Goal: Task Accomplishment & Management: Manage account settings

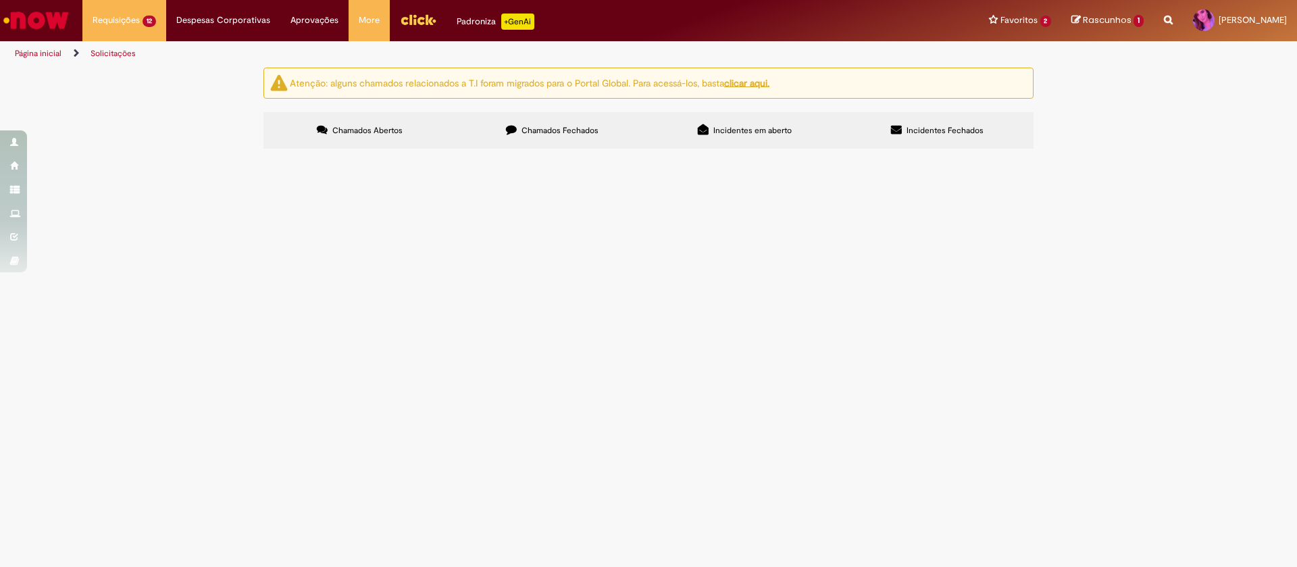
scroll to position [150, 0]
click at [0, 0] on span "Solicito emissão de NF para fornecedor cadastrado: 08.311.206/0001-44 conforme …" at bounding box center [0, 0] width 0 height 0
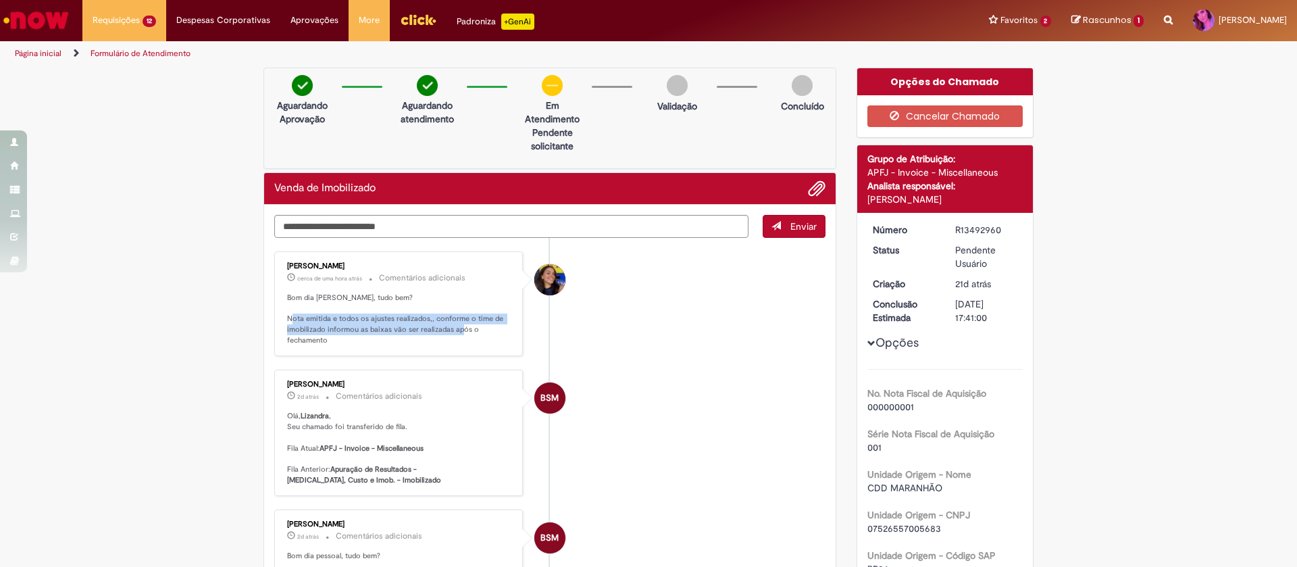
drag, startPoint x: 305, startPoint y: 214, endPoint x: 455, endPoint y: 326, distance: 187.3
click at [488, 330] on p "Bom dia Lizandra, tudo bem? Nota emitida e todos os ajustes realizados,, confor…" at bounding box center [399, 318] width 225 height 53
click at [361, 326] on p "Bom dia Lizandra, tudo bem? Nota emitida e todos os ajustes realizados,, confor…" at bounding box center [399, 318] width 225 height 53
drag, startPoint x: 436, startPoint y: 326, endPoint x: 465, endPoint y: 332, distance: 29.7
click at [465, 332] on p "Bom dia Lizandra, tudo bem? Nota emitida e todos os ajustes realizados,, confor…" at bounding box center [399, 318] width 225 height 53
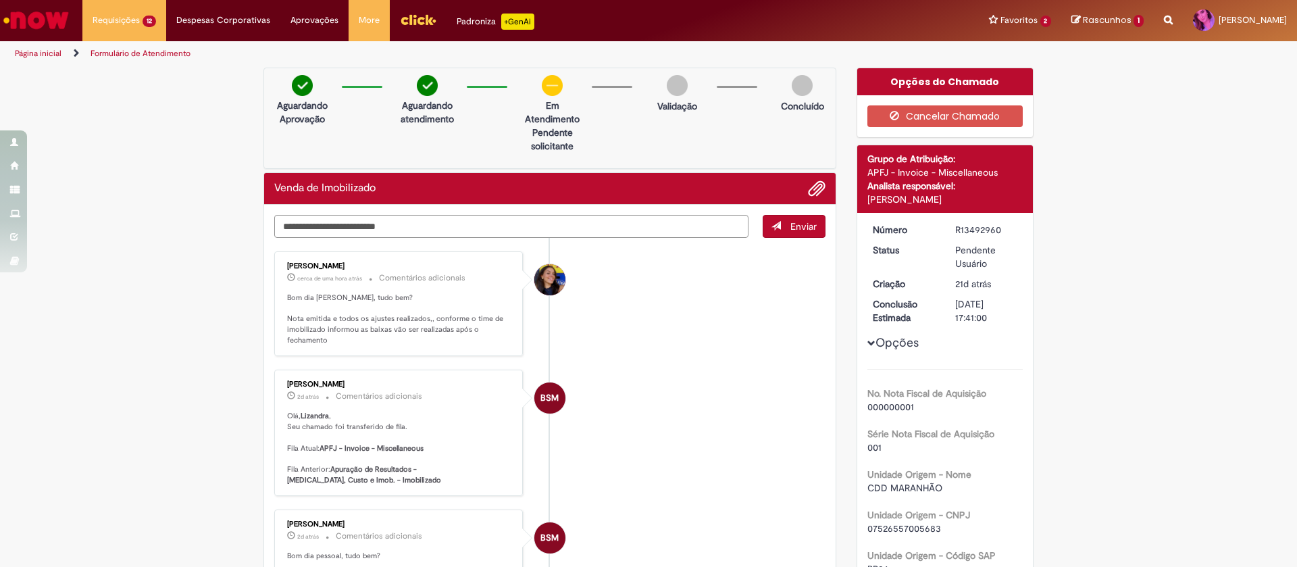
click at [356, 226] on textarea "Digite sua mensagem aqui..." at bounding box center [511, 226] width 474 height 23
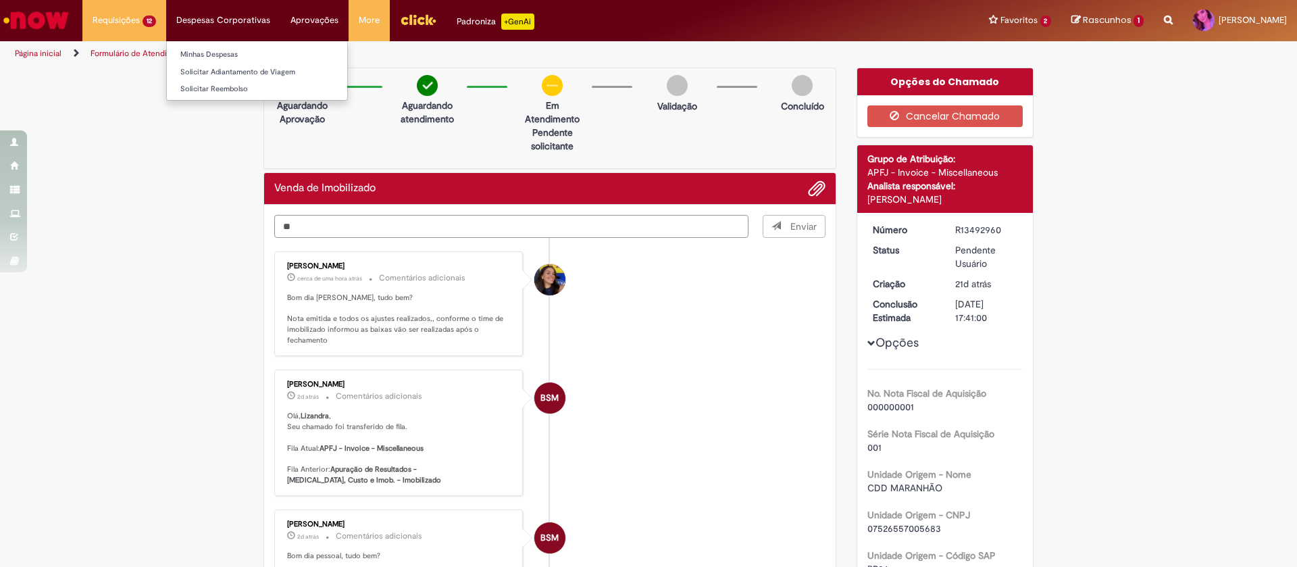
type textarea "**"
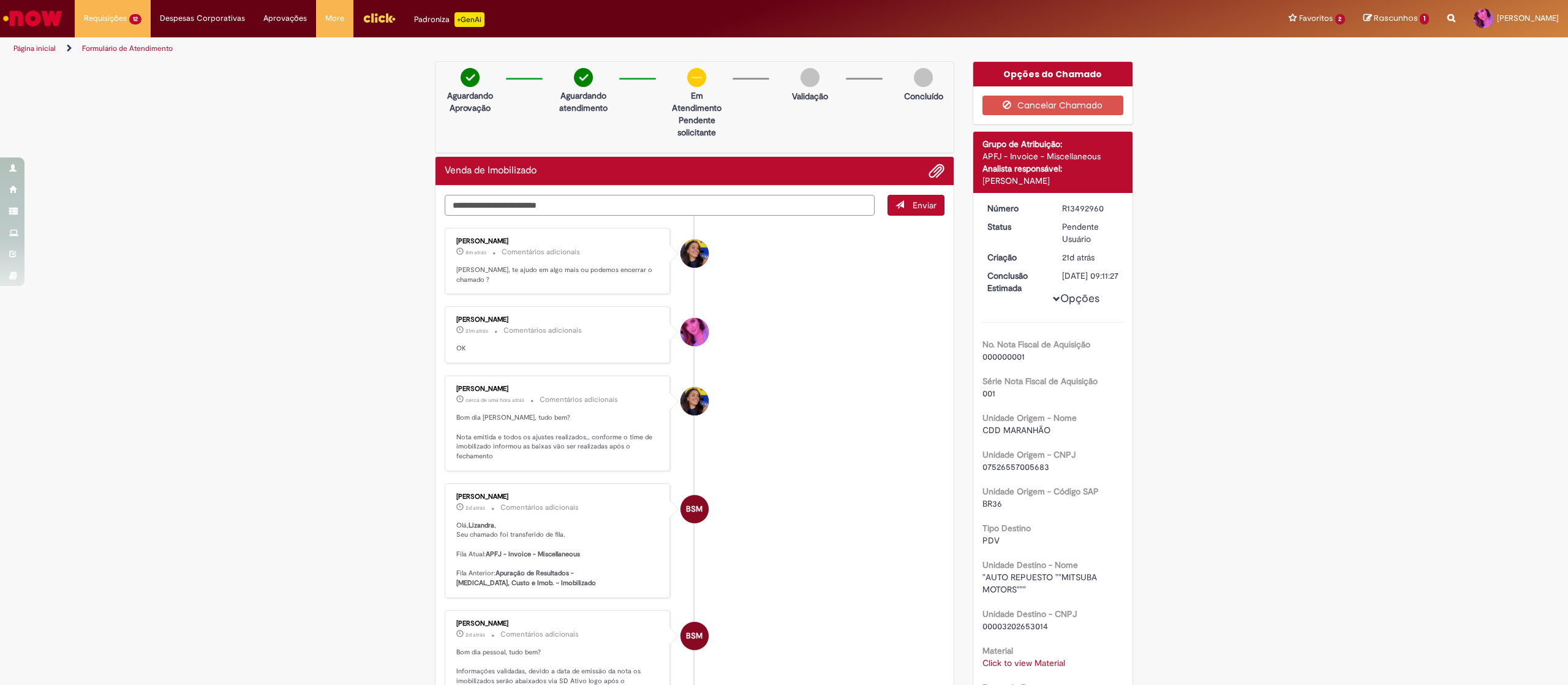
click at [510, 208] on textarea "Digite sua mensagem aqui..." at bounding box center [659, 205] width 430 height 21
type textarea "**********"
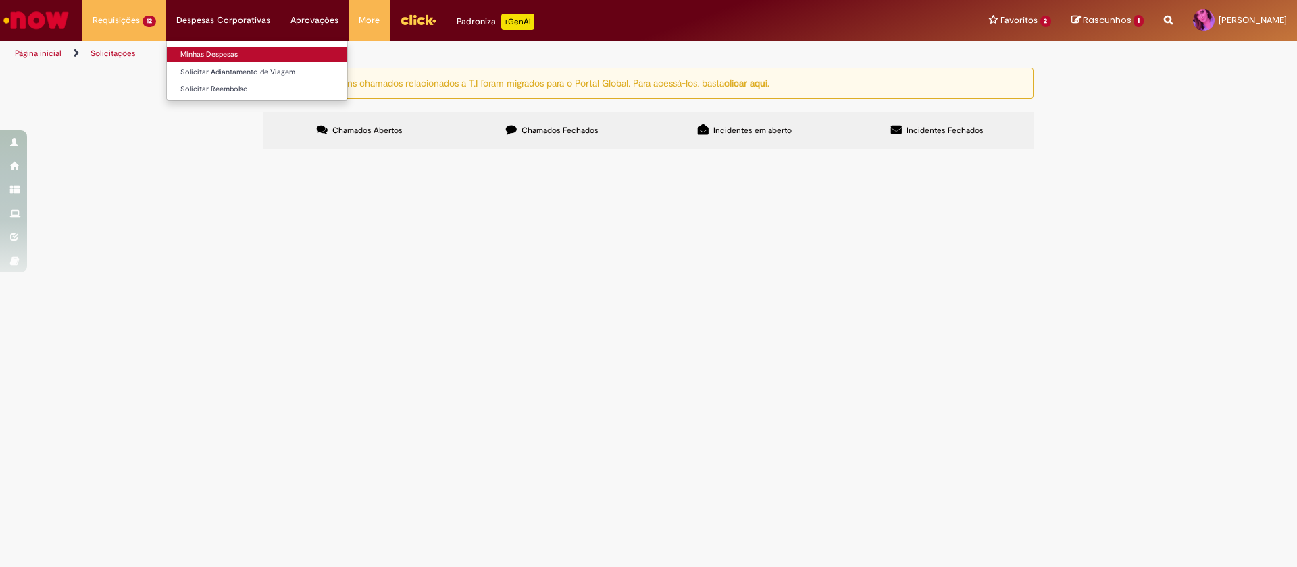
click at [204, 55] on link "Minhas Despesas" at bounding box center [257, 54] width 180 height 15
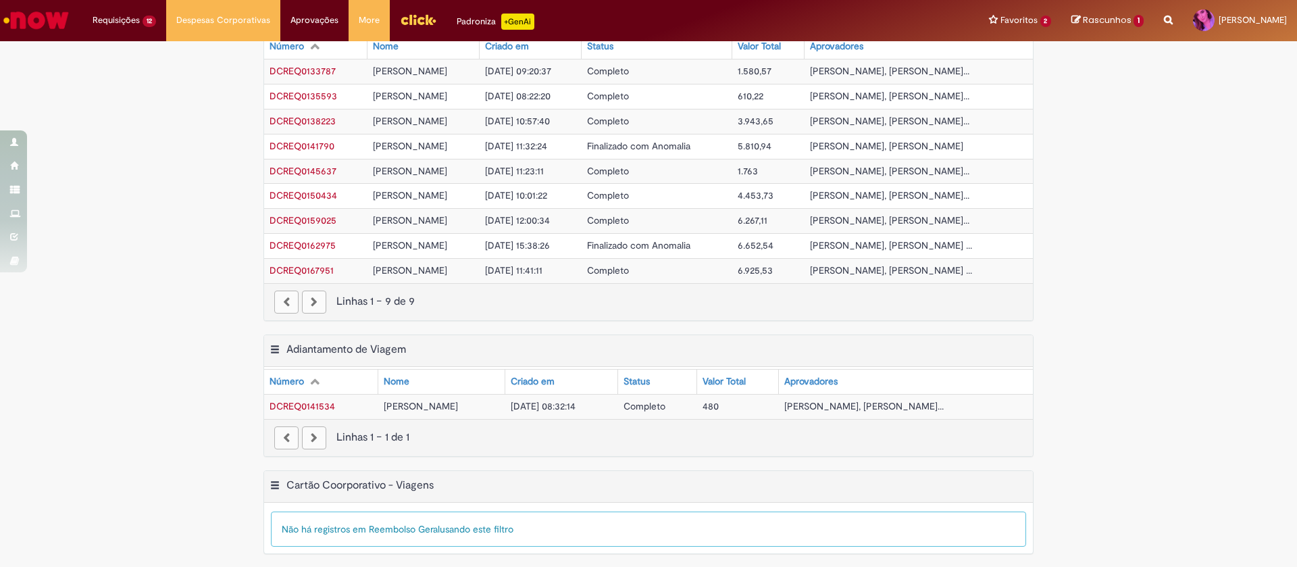
scroll to position [409, 0]
click at [755, 270] on span "6.925,53" at bounding box center [755, 269] width 35 height 12
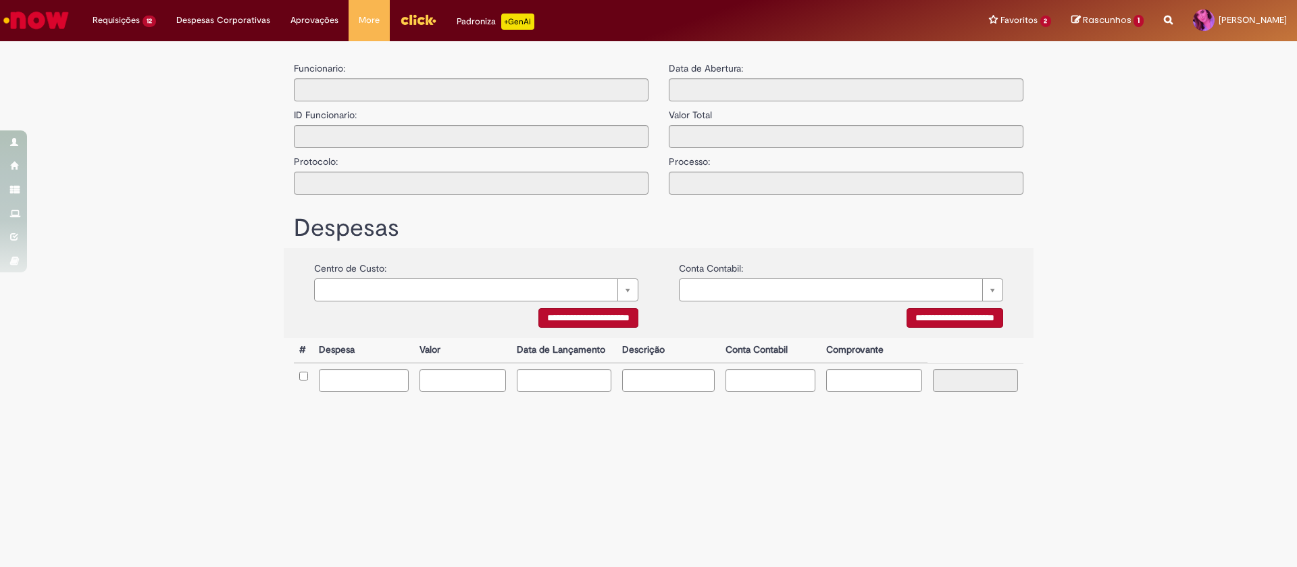
type input "**********"
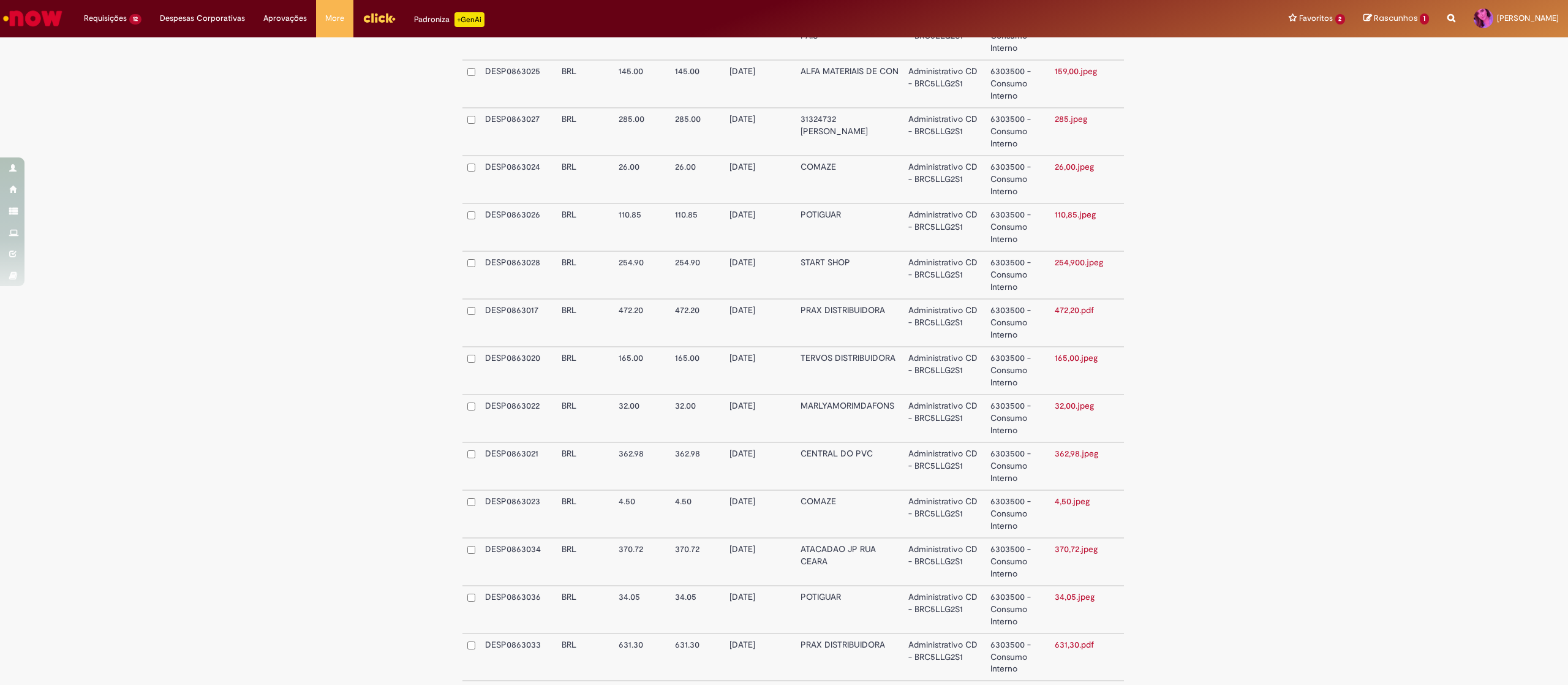
scroll to position [482, 0]
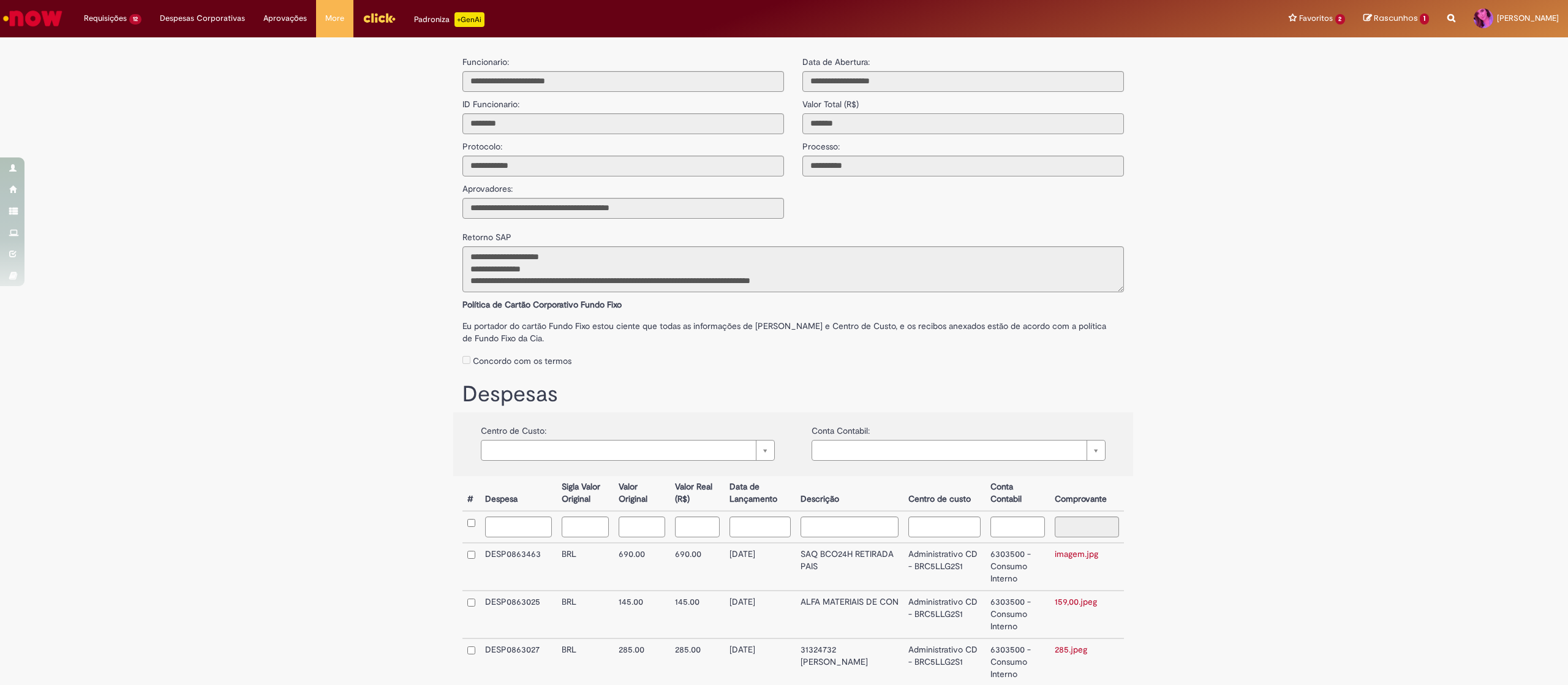
drag, startPoint x: 833, startPoint y: 125, endPoint x: 793, endPoint y: 125, distance: 40.0
click at [803, 125] on input "*******" at bounding box center [963, 123] width 322 height 21
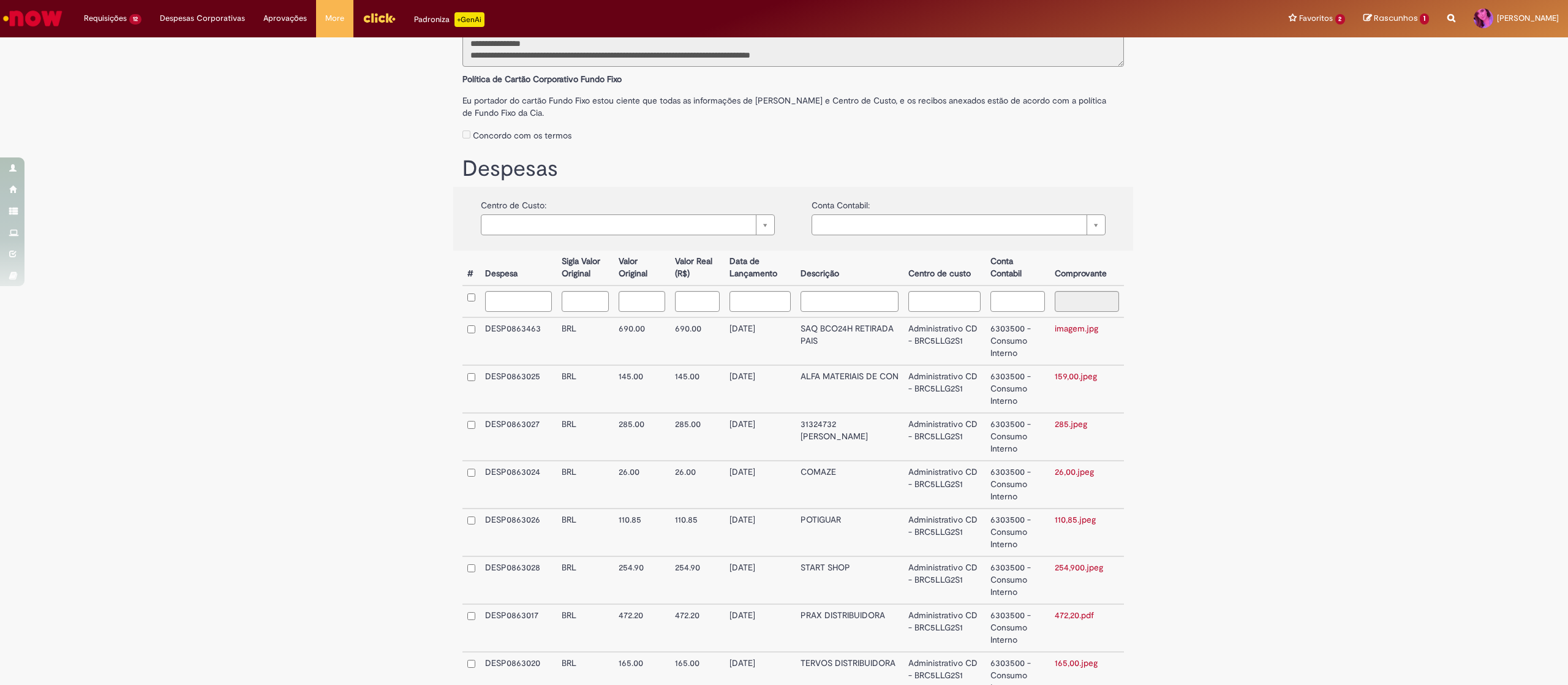
scroll to position [367, 0]
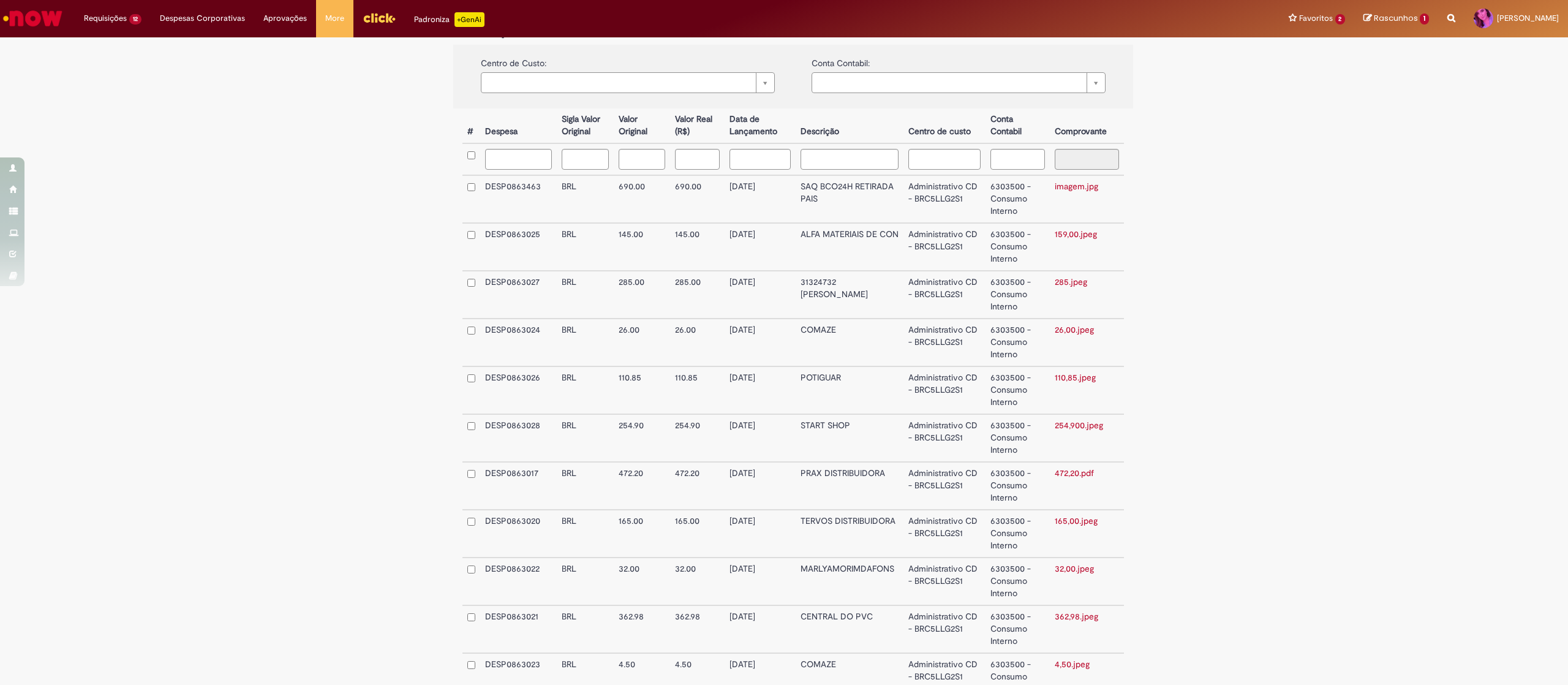
click at [851, 191] on td "SAQ BCO24H RETIRADA PAIS" at bounding box center [850, 199] width 109 height 48
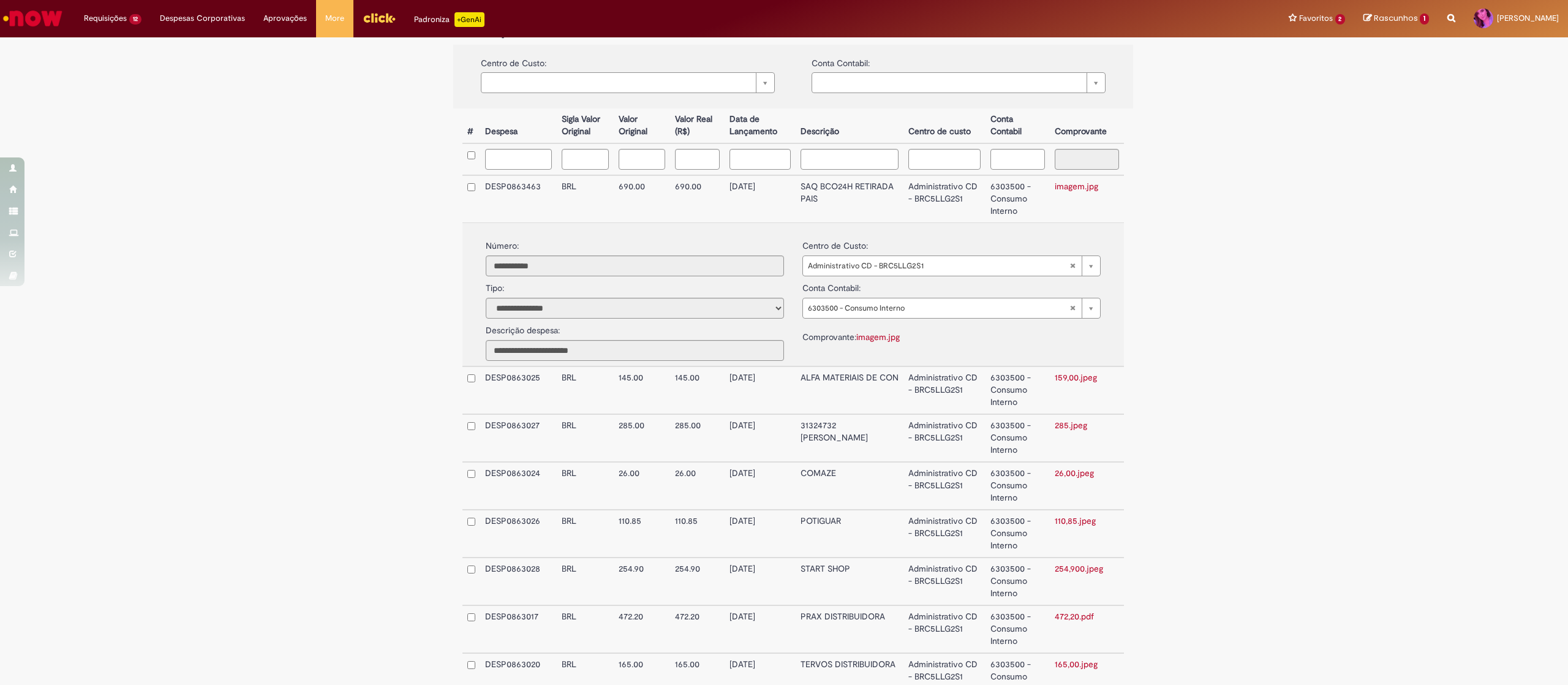
click at [835, 191] on td "SAQ BCO24H RETIRADA PAIS" at bounding box center [850, 199] width 109 height 47
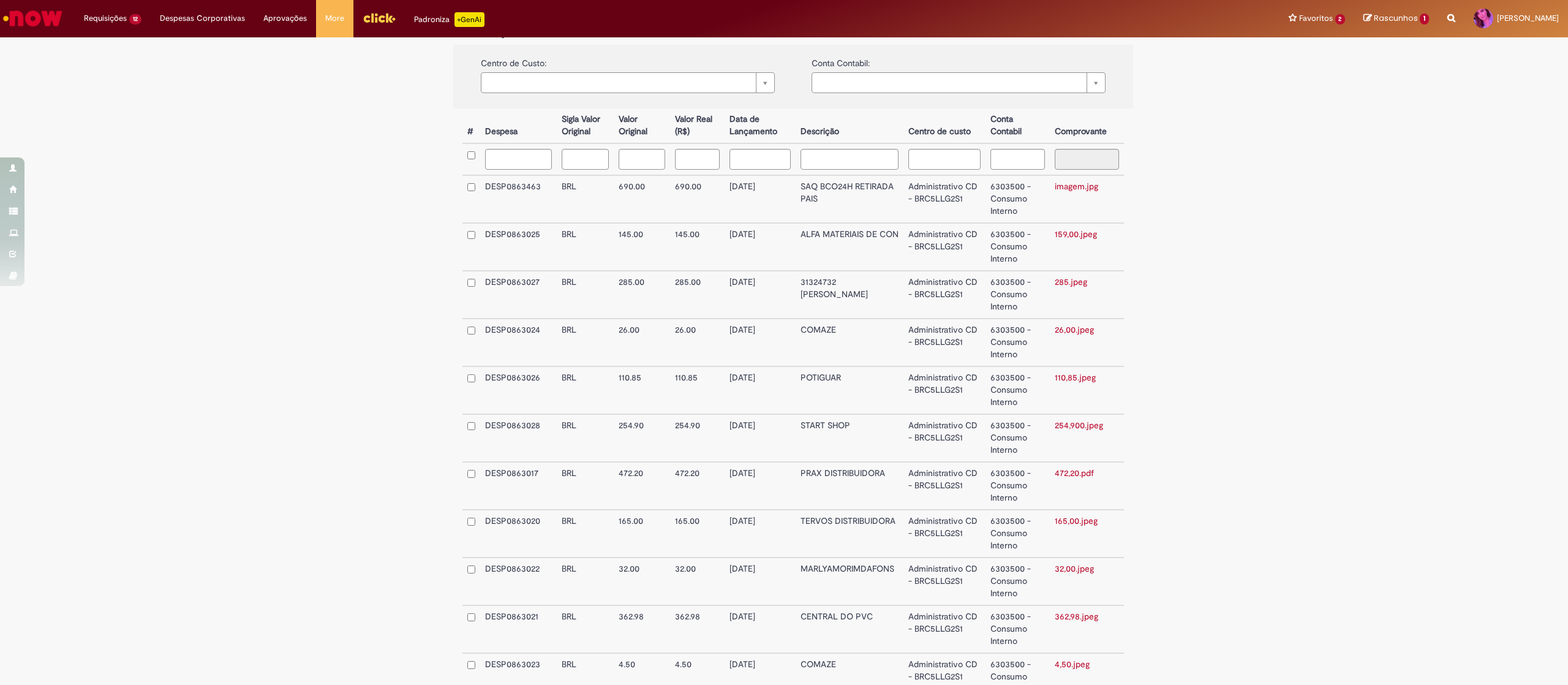
click at [1055, 188] on link "imagem.jpg" at bounding box center [1076, 186] width 44 height 11
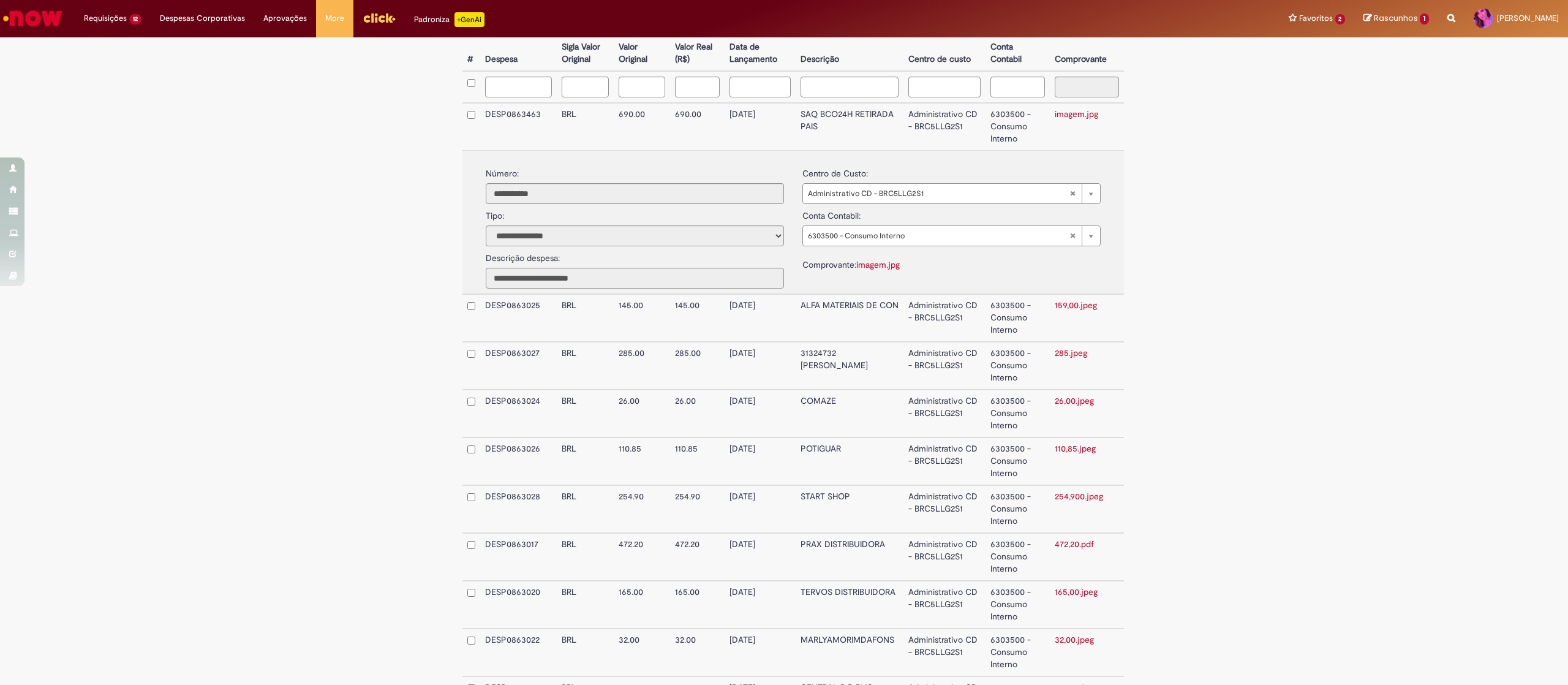
scroll to position [490, 0]
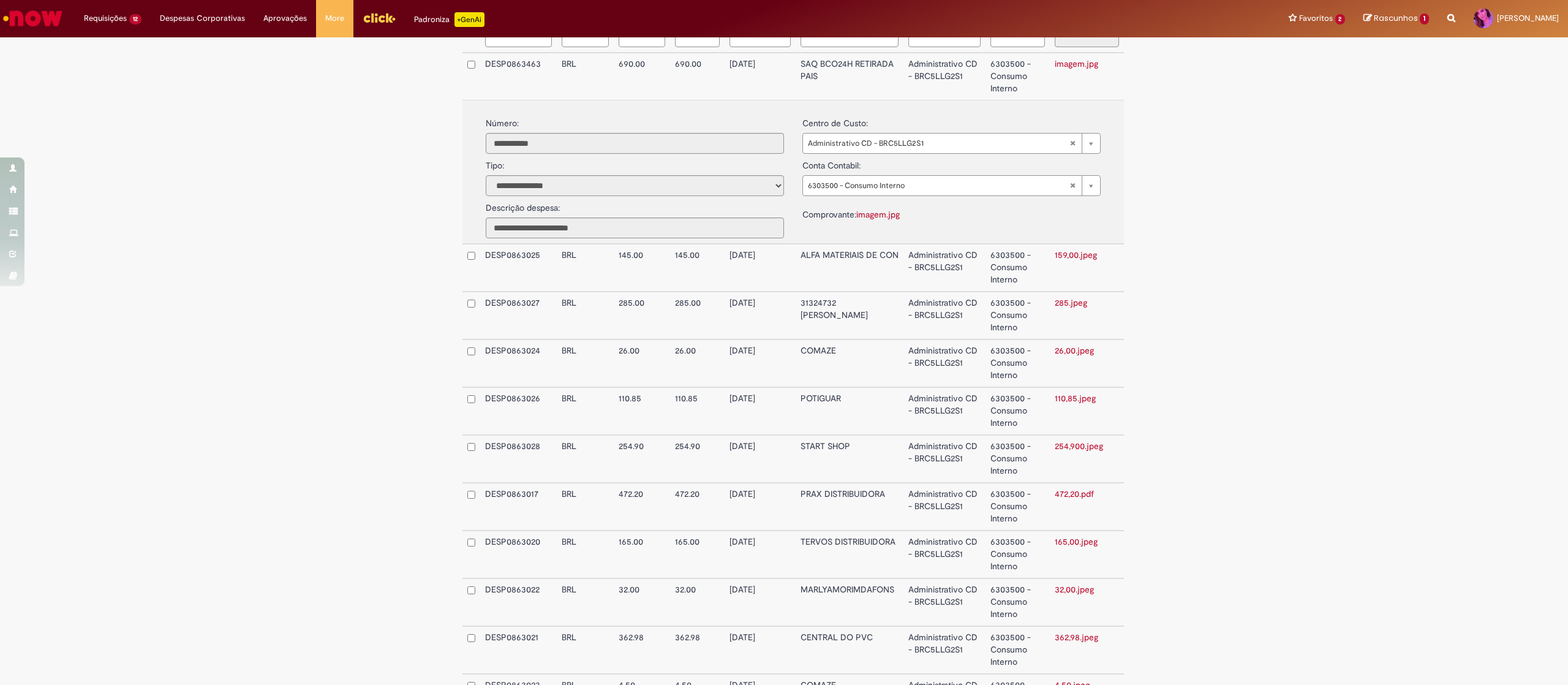
click at [964, 112] on div "**********" at bounding box center [951, 132] width 298 height 43
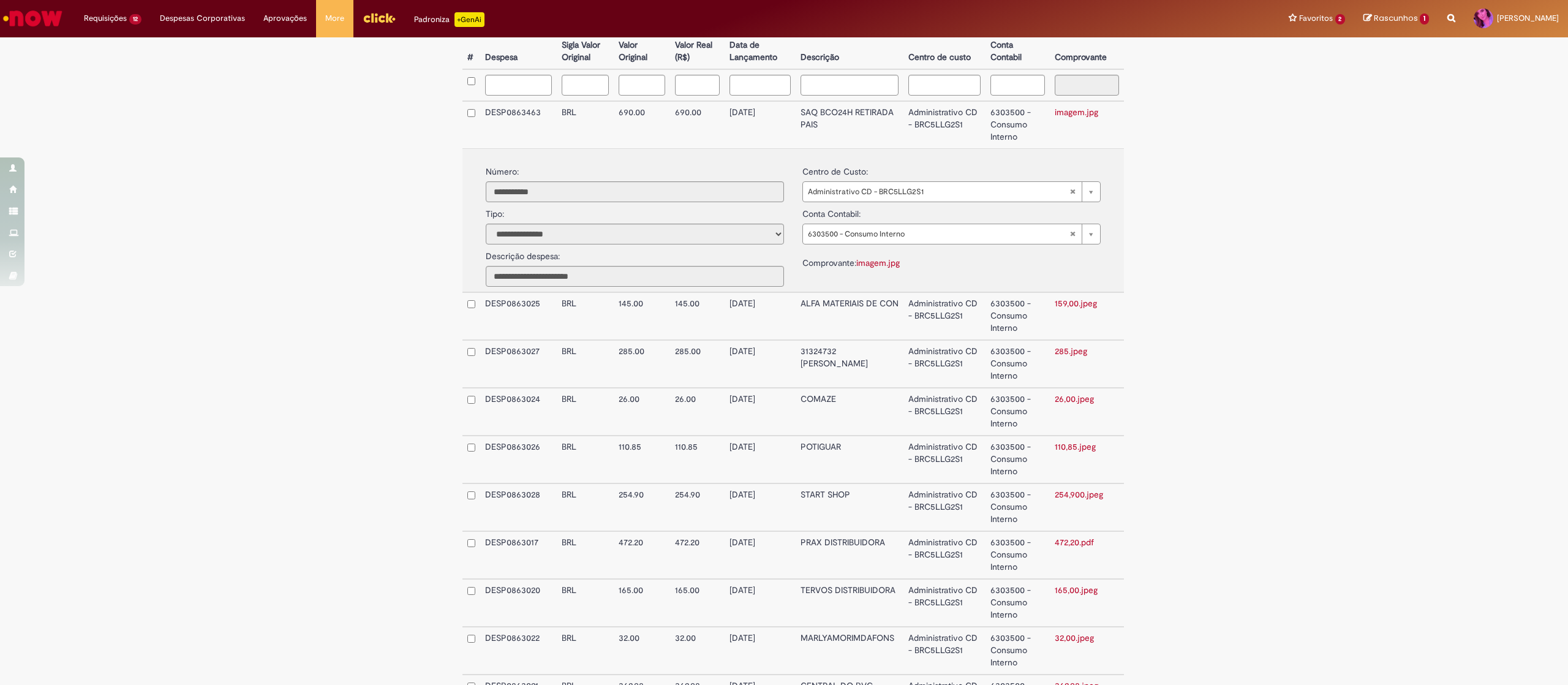
scroll to position [367, 0]
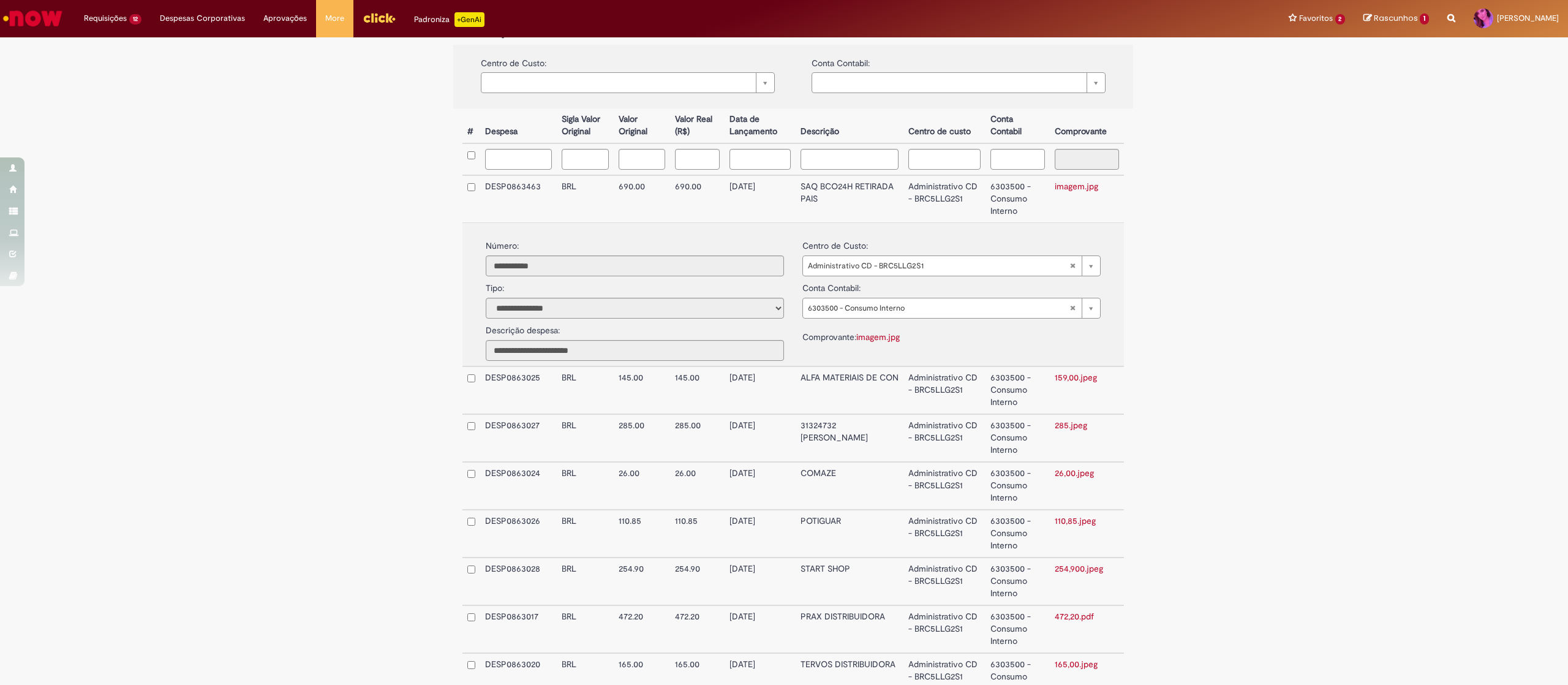
click at [887, 184] on td "SAQ BCO24H RETIRADA PAIS" at bounding box center [850, 199] width 109 height 47
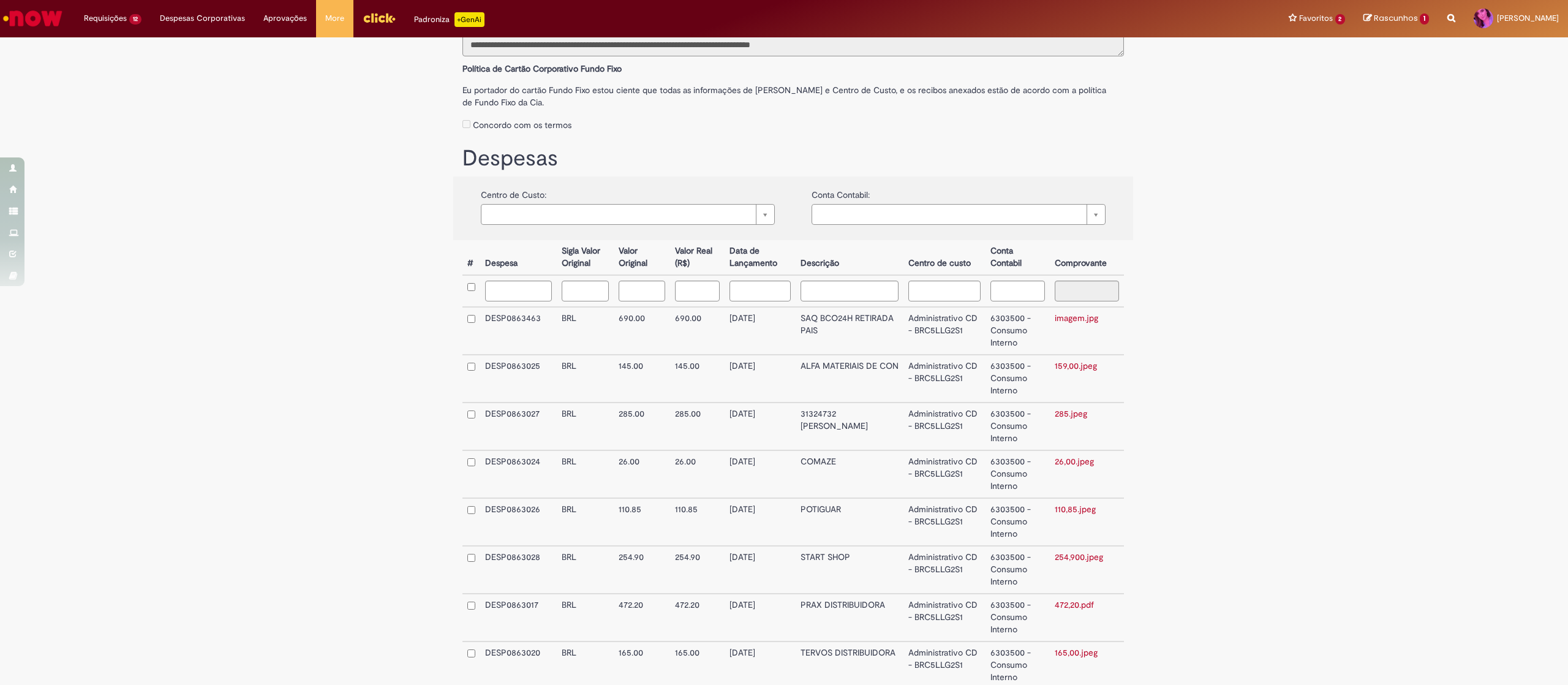
scroll to position [0, 0]
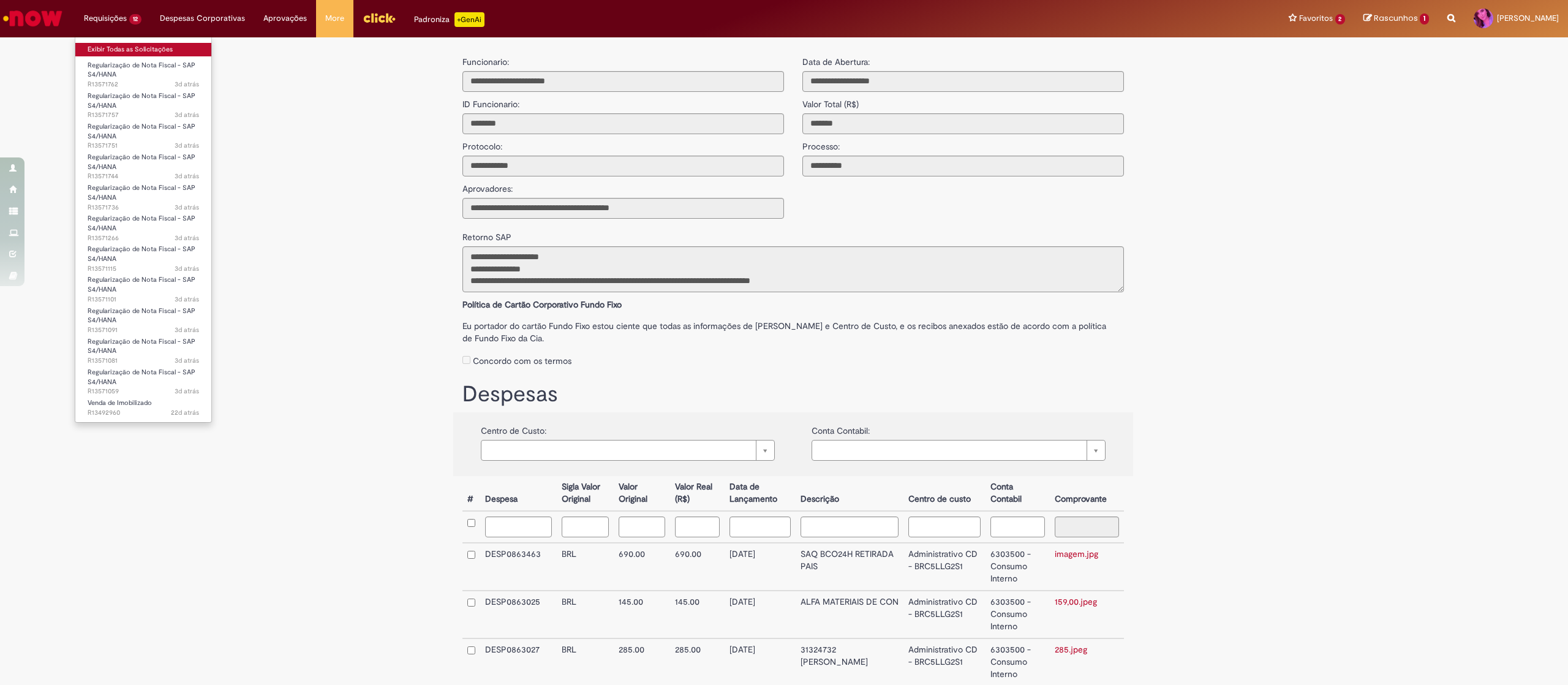
click at [112, 44] on link "Exibir Todas as Solicitações" at bounding box center [143, 49] width 136 height 14
